Goal: Information Seeking & Learning: Learn about a topic

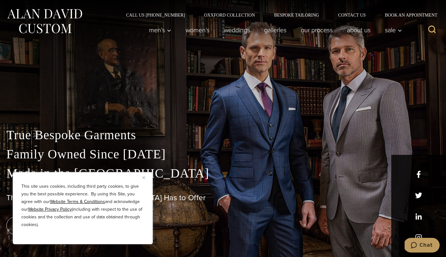
click at [145, 177] on img "Close" at bounding box center [143, 177] width 3 height 3
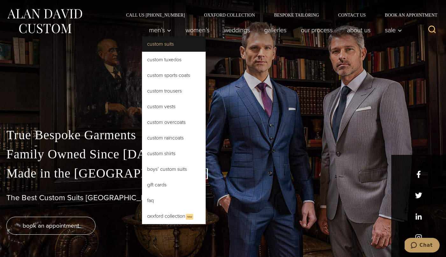
click at [166, 47] on link "Custom Suits" at bounding box center [174, 43] width 64 height 15
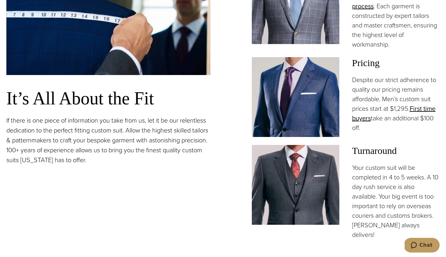
scroll to position [526, 0]
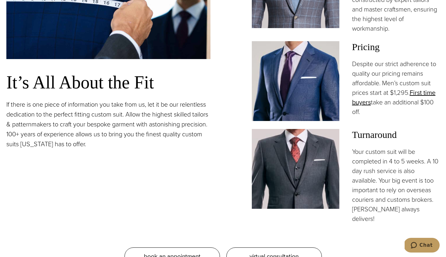
drag, startPoint x: 374, startPoint y: 166, endPoint x: 395, endPoint y: 192, distance: 33.3
click at [395, 192] on p "Your custom suit will be completed in 4 to 5 weeks. A 10 day rush service is al…" at bounding box center [396, 185] width 88 height 76
drag, startPoint x: 391, startPoint y: 83, endPoint x: 399, endPoint y: 96, distance: 14.3
click at [399, 96] on p "Despite our strict adherence to quality our pricing remains affordable. Men’s c…" at bounding box center [396, 87] width 88 height 57
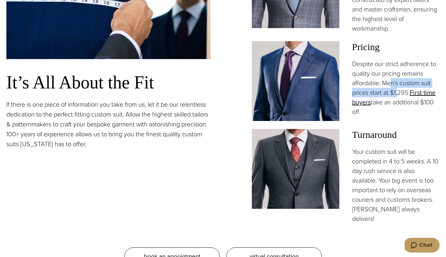
click at [399, 96] on p "Despite our strict adherence to quality our pricing remains affordable. Men’s c…" at bounding box center [396, 87] width 88 height 57
click at [422, 94] on link "First time buyers" at bounding box center [393, 97] width 83 height 19
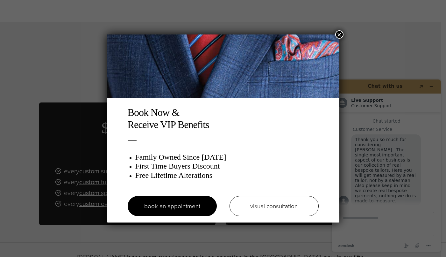
click at [341, 34] on button "×" at bounding box center [340, 34] width 8 height 8
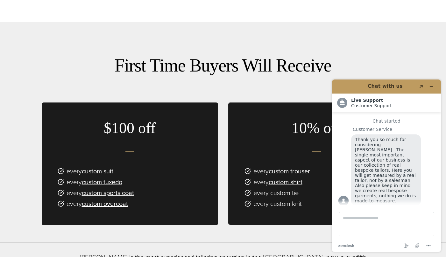
click at [199, 72] on div "First Time Buyers Will Receive $100 off every custom suit every custom tuxedo e…" at bounding box center [223, 153] width 363 height 198
click at [432, 87] on icon "Minimize widget" at bounding box center [432, 86] width 4 height 4
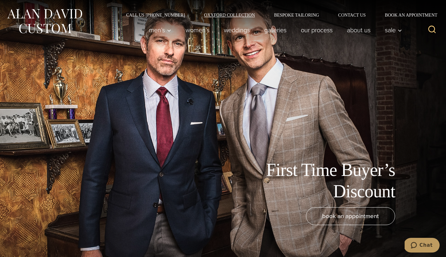
click at [227, 13] on link "Oxxford Collection" at bounding box center [230, 15] width 70 height 4
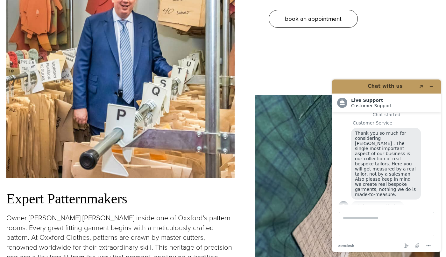
scroll to position [346, 0]
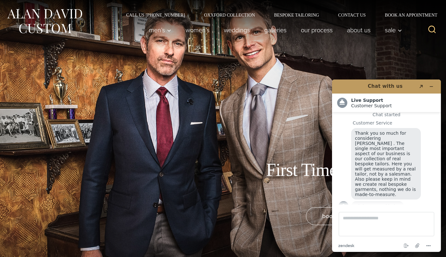
scroll to position [2, 0]
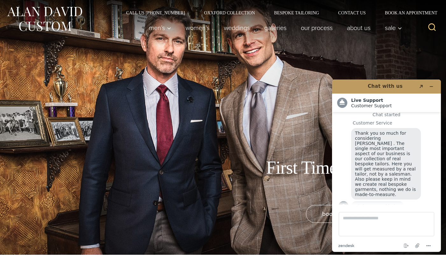
click at [302, 8] on div "Call Us (212) 227-4040 Oxxford Collection Bespoke Tailoring Contact Us Book an …" at bounding box center [223, 6] width 446 height 17
click at [302, 11] on link "Bespoke Tailoring" at bounding box center [297, 13] width 64 height 4
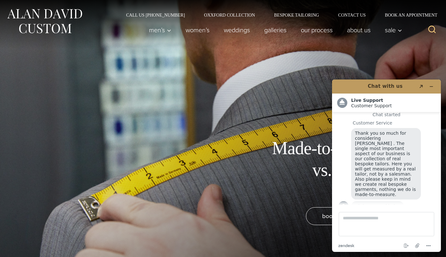
scroll to position [6, 0]
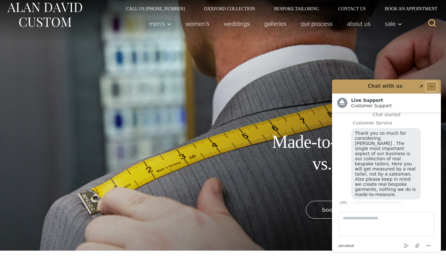
click at [434, 87] on button "Minimize widget" at bounding box center [432, 86] width 10 height 9
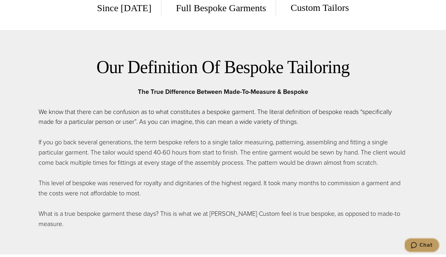
scroll to position [273, 0]
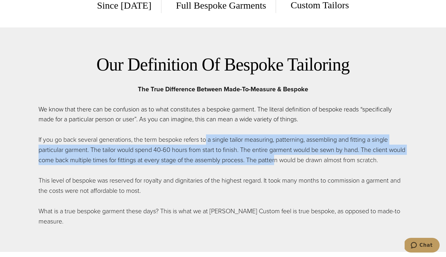
drag, startPoint x: 209, startPoint y: 141, endPoint x: 296, endPoint y: 163, distance: 90.1
click at [296, 163] on p "If you go back several generations, the term bespoke refers to a single tailor …" at bounding box center [224, 149] width 370 height 31
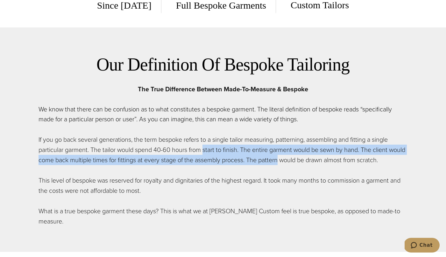
drag, startPoint x: 296, startPoint y: 163, endPoint x: 207, endPoint y: 151, distance: 90.3
click at [207, 151] on p "If you go back several generations, the term bespoke refers to a single tailor …" at bounding box center [224, 149] width 370 height 31
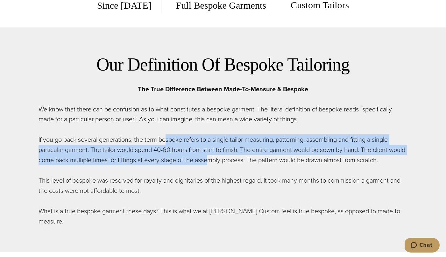
drag, startPoint x: 168, startPoint y: 142, endPoint x: 226, endPoint y: 160, distance: 60.9
click at [227, 160] on p "If you go back several generations, the term bespoke refers to a single tailor …" at bounding box center [224, 149] width 370 height 31
click at [226, 160] on p "If you go back several generations, the term bespoke refers to a single tailor …" at bounding box center [224, 149] width 370 height 31
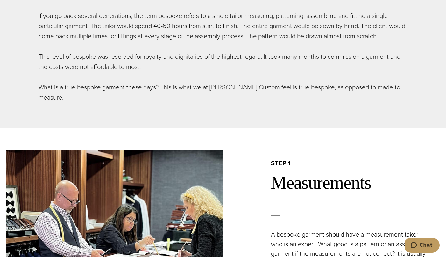
scroll to position [460, 0]
